Goal: Use online tool/utility: Utilize a website feature to perform a specific function

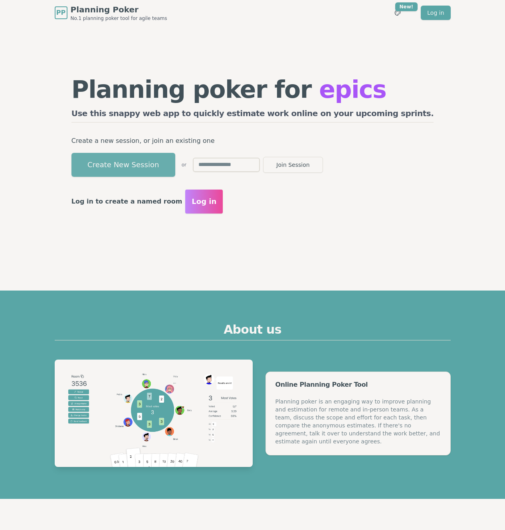
click at [174, 163] on button "Create New Session" at bounding box center [123, 165] width 104 height 24
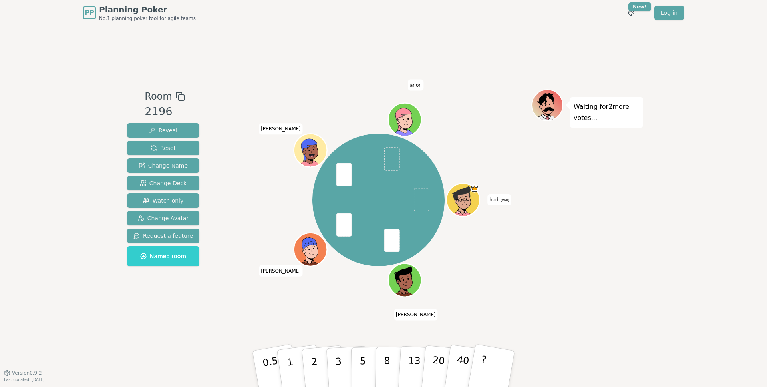
click at [347, 329] on div "Room 2196 Reveal Reset Change Name Change Deck Watch only Change Avatar Request…" at bounding box center [383, 199] width 519 height 347
click at [346, 355] on button "3" at bounding box center [348, 368] width 44 height 62
click at [505, 275] on div "hadi (you) [PERSON_NAME] [PERSON_NAME] anon" at bounding box center [379, 199] width 306 height 193
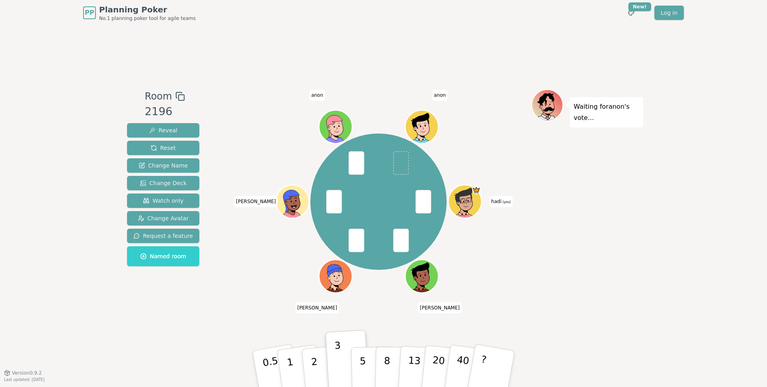
click at [505, 187] on div "PP Planning Poker No.1 planning poker tool for agile teams Toggle theme New! Lo…" at bounding box center [383, 193] width 767 height 387
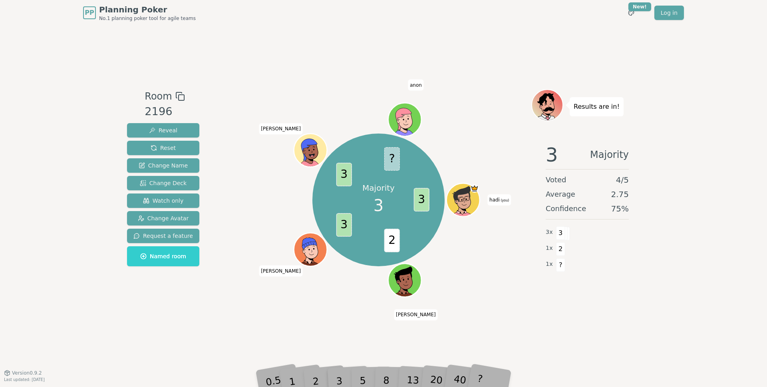
click at [494, 91] on div at bounding box center [379, 96] width 306 height 14
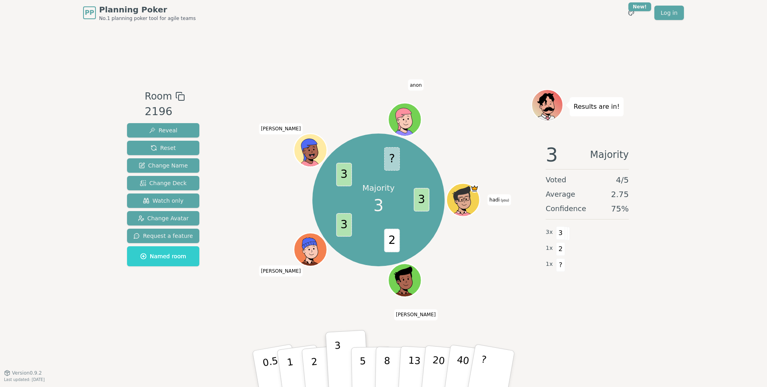
click at [505, 121] on div "PP Planning Poker No.1 planning poker tool for agile teams Toggle theme New! Lo…" at bounding box center [383, 193] width 767 height 387
click at [494, 256] on div "Majority 3 3 2 3 3 hadi (you) [PERSON_NAME] [PERSON_NAME] anon" at bounding box center [379, 199] width 306 height 193
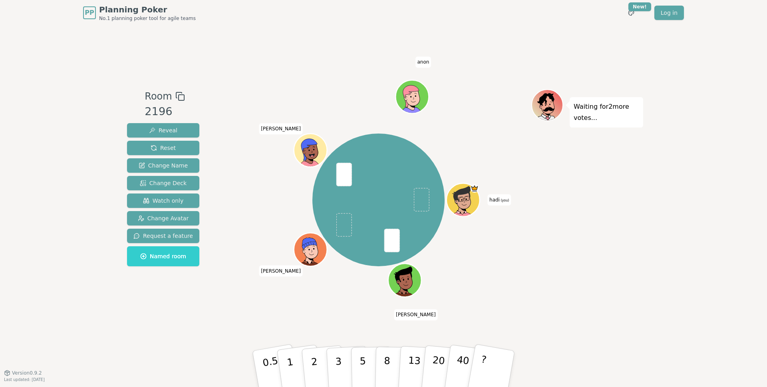
click at [492, 141] on div "hadi (you) [PERSON_NAME] [PERSON_NAME] anon" at bounding box center [379, 199] width 306 height 193
click at [505, 208] on div "Waiting for 2 more votes..." at bounding box center [587, 199] width 112 height 220
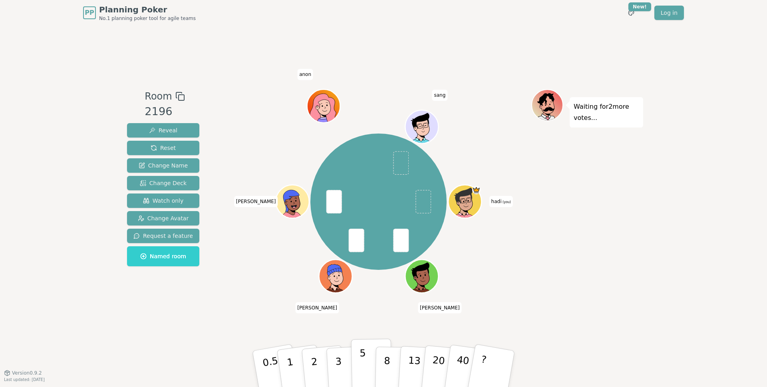
click at [363, 363] on p "5" at bounding box center [362, 368] width 7 height 43
click at [505, 176] on div "hadi (you) [PERSON_NAME] [PERSON_NAME] anon sang" at bounding box center [379, 201] width 306 height 196
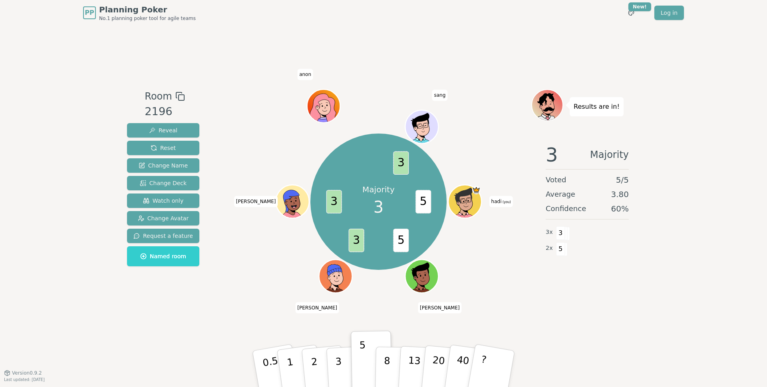
click at [505, 94] on div "Results are in!" at bounding box center [587, 105] width 112 height 32
click at [232, 155] on div "Majority 3 5 5 3 3 3 hadi (you) [PERSON_NAME] [PERSON_NAME] anon sang" at bounding box center [379, 201] width 306 height 196
click at [178, 149] on button "Reset" at bounding box center [163, 148] width 72 height 14
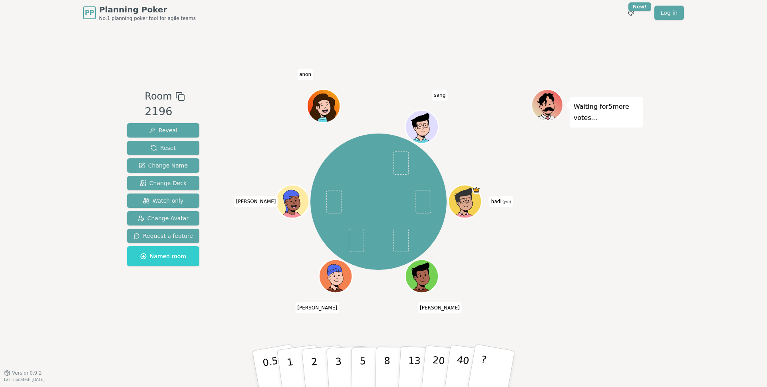
click at [505, 226] on div "PP Planning Poker No.1 planning poker tool for agile teams Toggle theme New! Lo…" at bounding box center [383, 193] width 767 height 387
click at [311, 363] on p "2" at bounding box center [315, 370] width 10 height 44
drag, startPoint x: 680, startPoint y: 183, endPoint x: 690, endPoint y: 181, distance: 10.3
click at [505, 183] on div "PP Planning Poker No.1 planning poker tool for agile teams Toggle theme New! Lo…" at bounding box center [383, 193] width 767 height 387
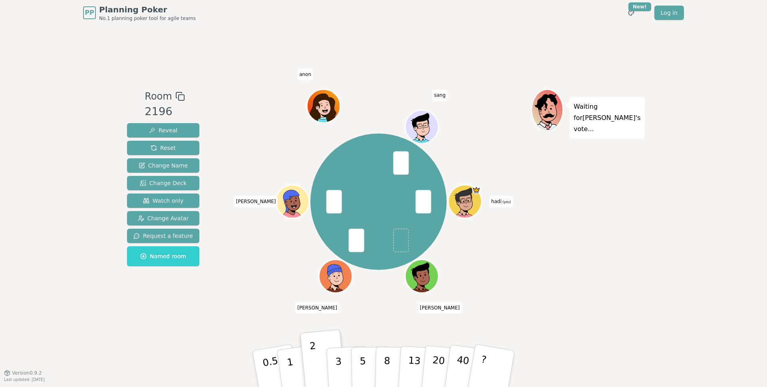
click at [505, 194] on div "Waiting for [PERSON_NAME] 's vote..." at bounding box center [587, 199] width 112 height 220
